Goal: Use online tool/utility

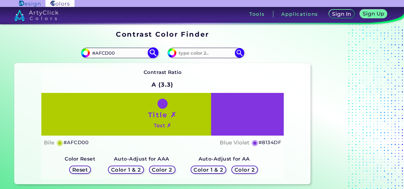
paste input "DAFF01"
type input "DAFF01"
click at [126, 172] on h5 "Color 1 & 2" at bounding box center [126, 169] width 30 height 5
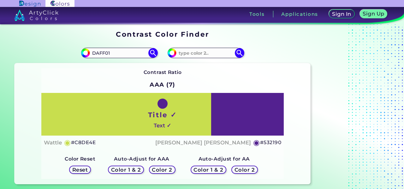
click at [166, 173] on div "Color 2" at bounding box center [162, 169] width 28 height 9
click at [164, 169] on h5 "Color 2" at bounding box center [162, 169] width 21 height 5
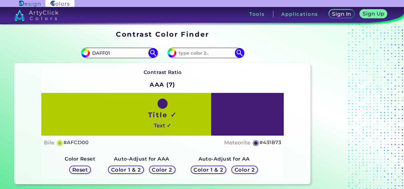
click at [164, 169] on h5 "Color 2" at bounding box center [161, 169] width 21 height 5
click at [246, 171] on h5 "Color 2" at bounding box center [244, 169] width 21 height 5
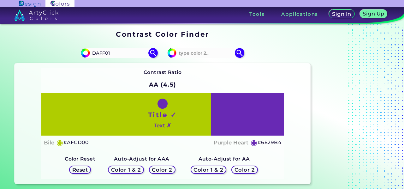
click at [246, 171] on h5 "Color 2" at bounding box center [244, 169] width 21 height 5
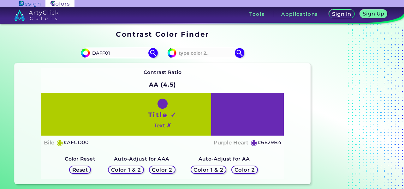
click at [215, 167] on h5 "Color 1 & 2" at bounding box center [208, 169] width 31 height 5
